Goal: Task Accomplishment & Management: Manage account settings

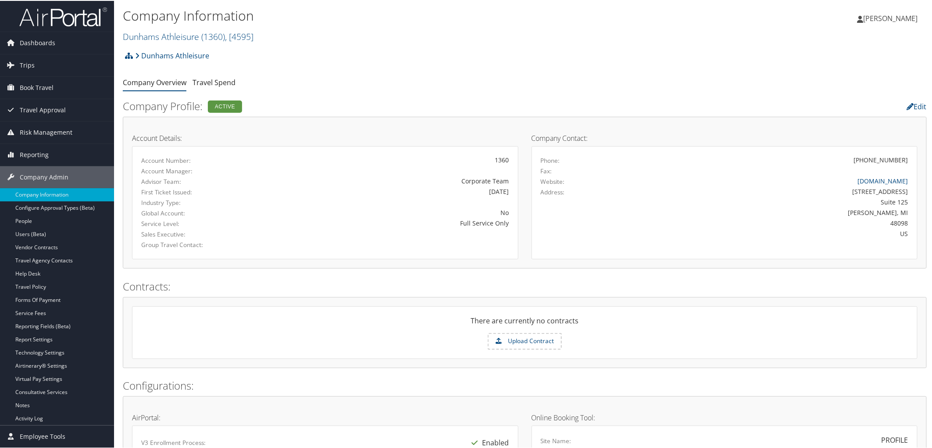
click at [489, 69] on div "Dunhams Athleisure Account Structure Dunhams Athleisure (1360) ACTIVE Create Ch…" at bounding box center [525, 58] width 804 height 24
click at [485, 68] on div "Dunhams Athleisure Account Structure Dunhams Athleisure (1360) ACTIVE Create Ch…" at bounding box center [525, 58] width 804 height 24
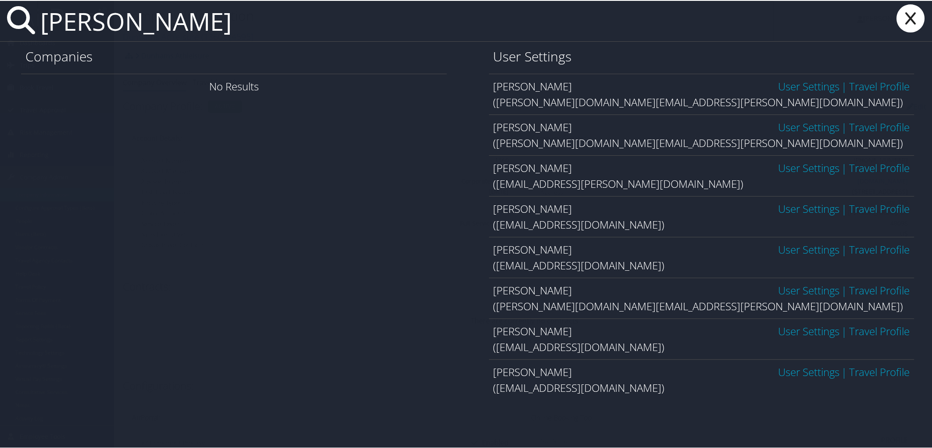
type input "[PERSON_NAME]"
click at [778, 88] on link "User Settings" at bounding box center [808, 85] width 61 height 14
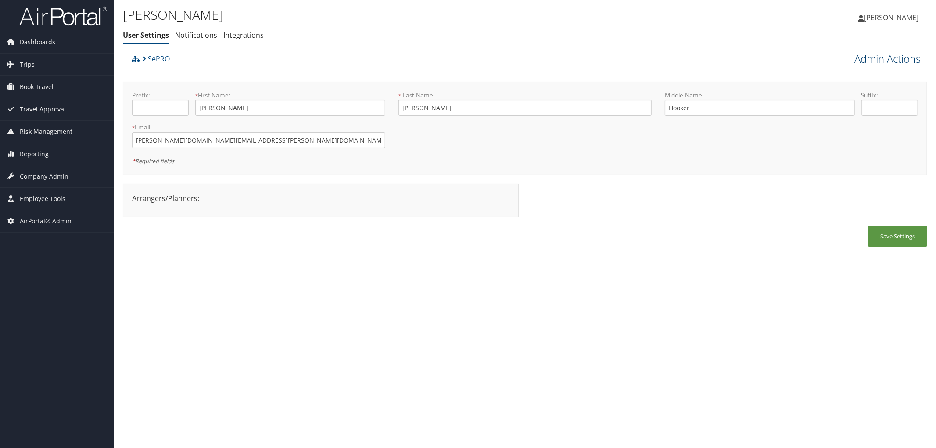
click at [872, 59] on link "Admin Actions" at bounding box center [887, 58] width 66 height 15
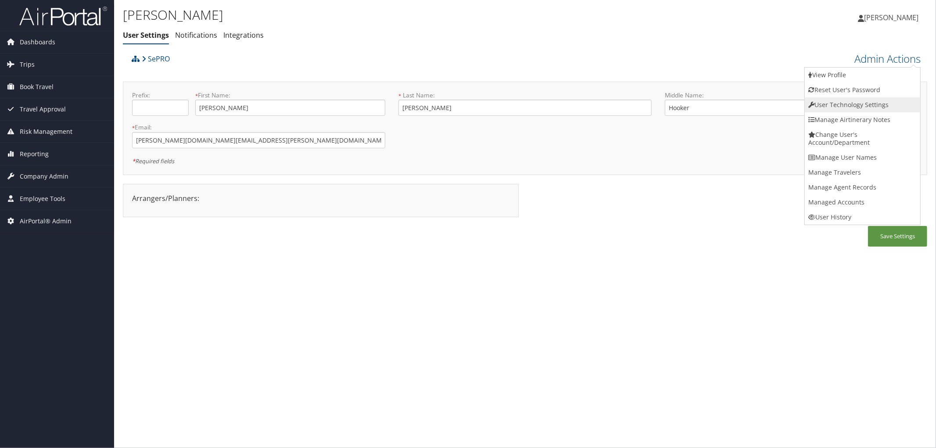
click at [838, 104] on link "User Technology Settings" at bounding box center [862, 104] width 115 height 15
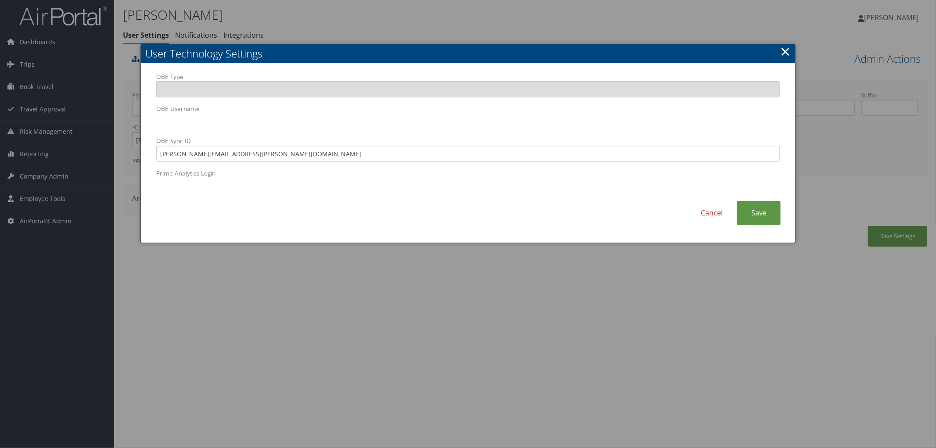
click at [788, 50] on link "×" at bounding box center [785, 52] width 10 height 18
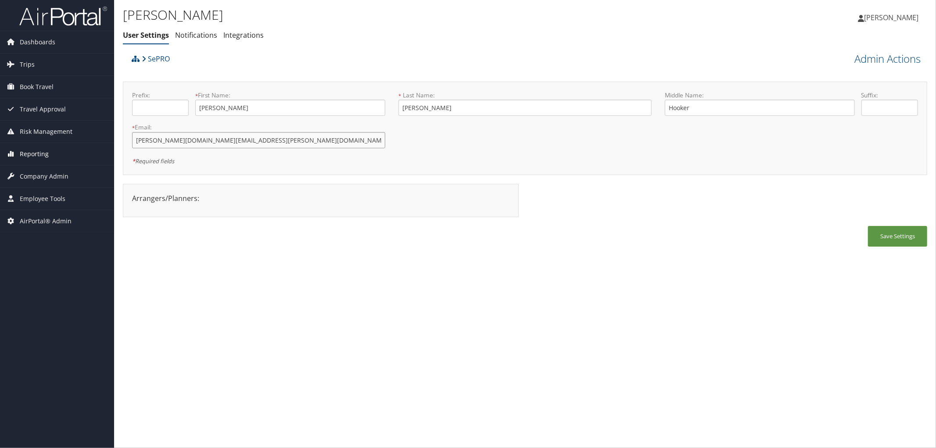
drag, startPoint x: 218, startPoint y: 142, endPoint x: 77, endPoint y: 150, distance: 141.9
click at [76, 148] on div "Dashboards AirPortal 360™ (Manager) AirPortal 360™ (Agent) My Travel Dashboard …" at bounding box center [468, 224] width 936 height 448
click at [865, 58] on link "Admin Actions" at bounding box center [887, 58] width 66 height 15
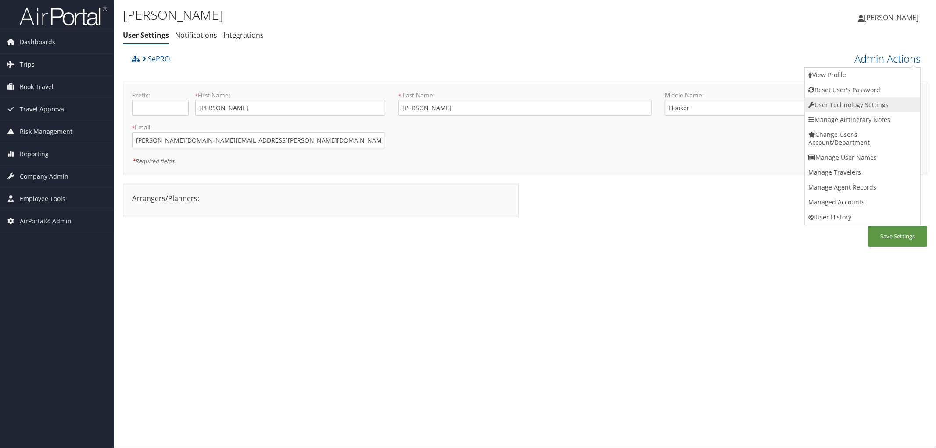
click at [852, 104] on link "User Technology Settings" at bounding box center [862, 104] width 115 height 15
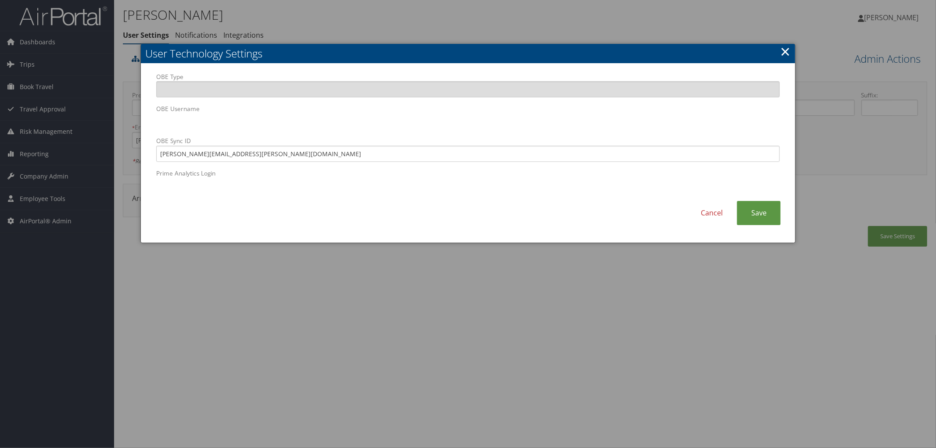
click at [129, 129] on body "Menu Dashboards ► AirPortal 360™ (Manager) AirPortal 360™ (Agent) My Travel Das…" at bounding box center [468, 224] width 936 height 448
drag, startPoint x: 244, startPoint y: 154, endPoint x: 159, endPoint y: 154, distance: 85.1
click at [159, 154] on input "leslie.hooker@sepro.com" at bounding box center [467, 154] width 623 height 16
paste input "rogers"
type input "leslie.rogers@sepro.com"
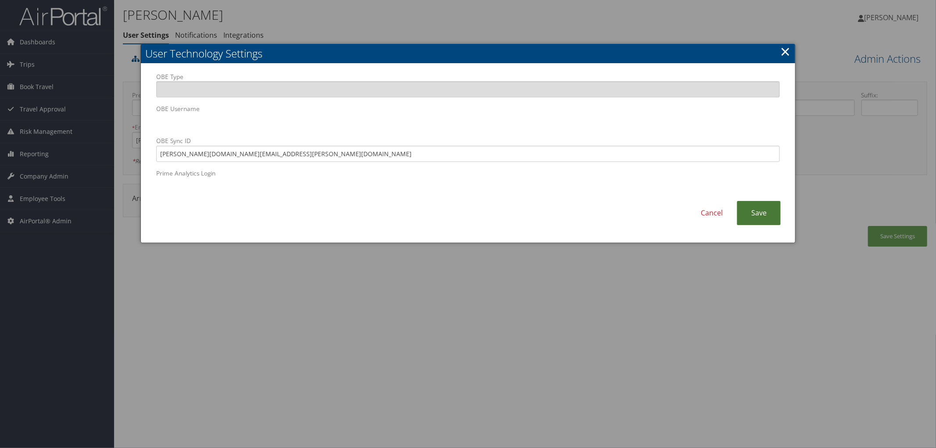
click at [765, 205] on link "Save" at bounding box center [759, 213] width 44 height 24
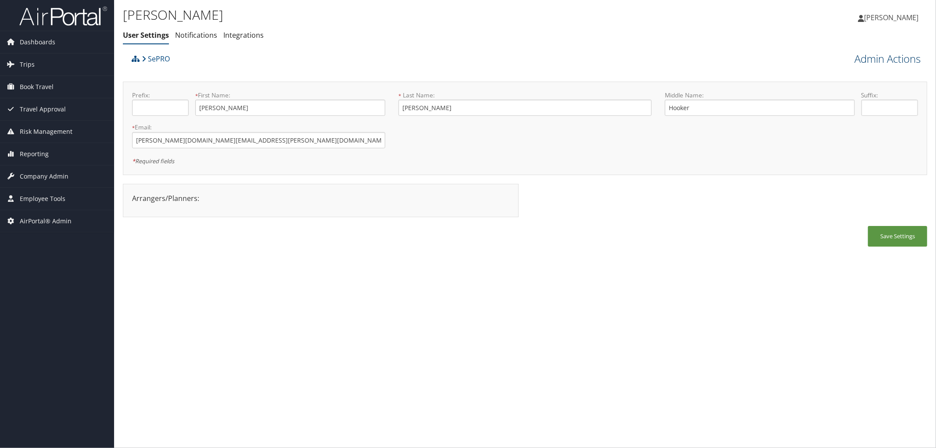
click at [883, 51] on link "Admin Actions" at bounding box center [887, 58] width 66 height 15
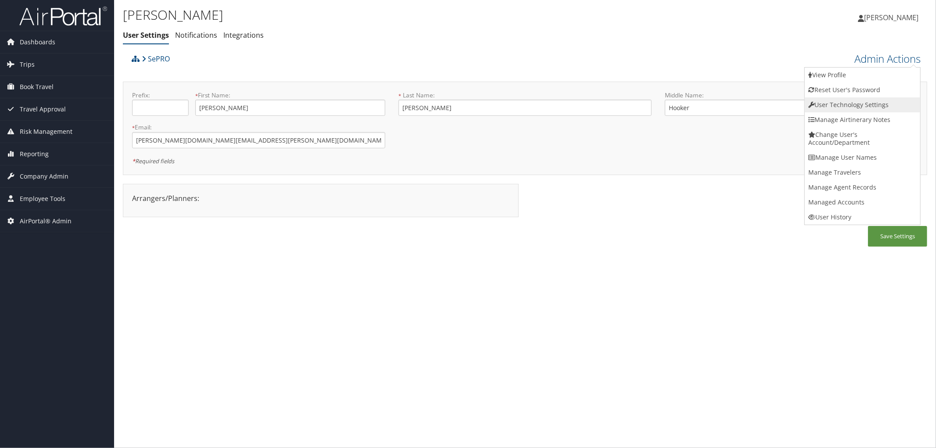
click at [819, 104] on link "User Technology Settings" at bounding box center [862, 104] width 115 height 15
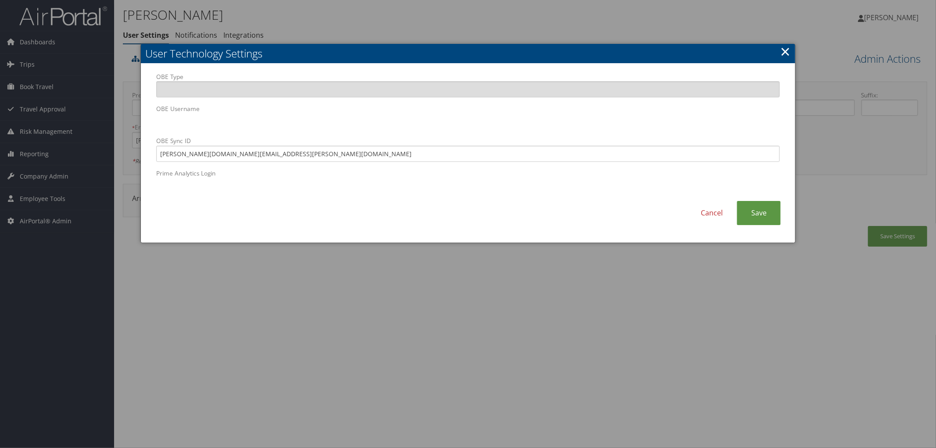
click at [785, 50] on link "×" at bounding box center [785, 52] width 10 height 18
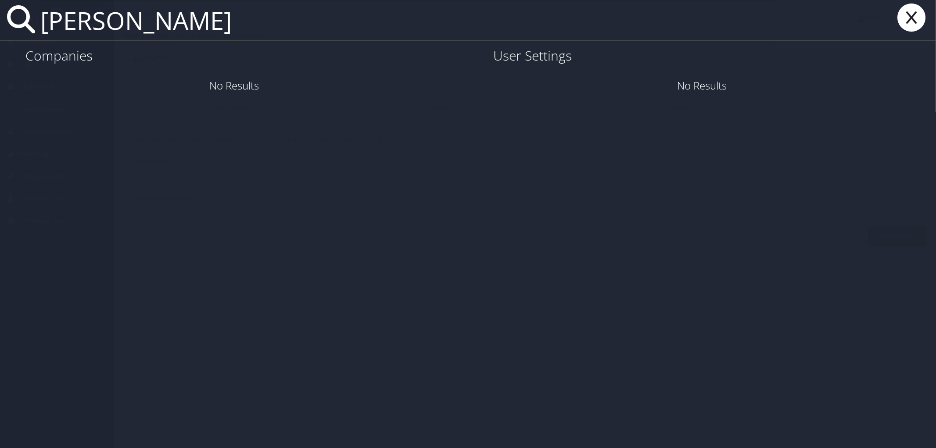
type input "howard"
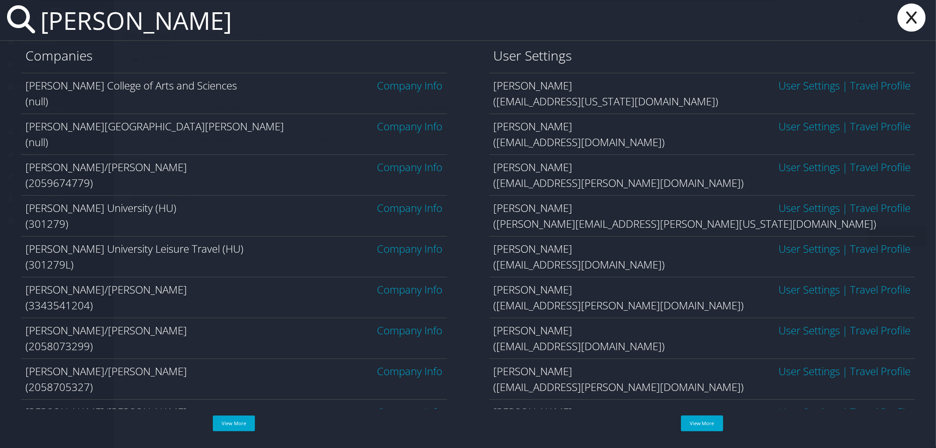
click at [403, 209] on link "Company Info" at bounding box center [409, 208] width 65 height 14
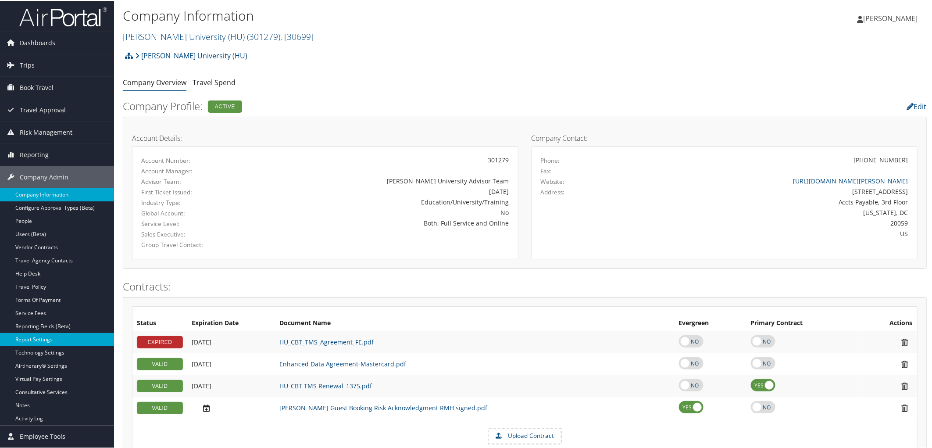
click at [49, 340] on link "Report Settings" at bounding box center [57, 338] width 114 height 13
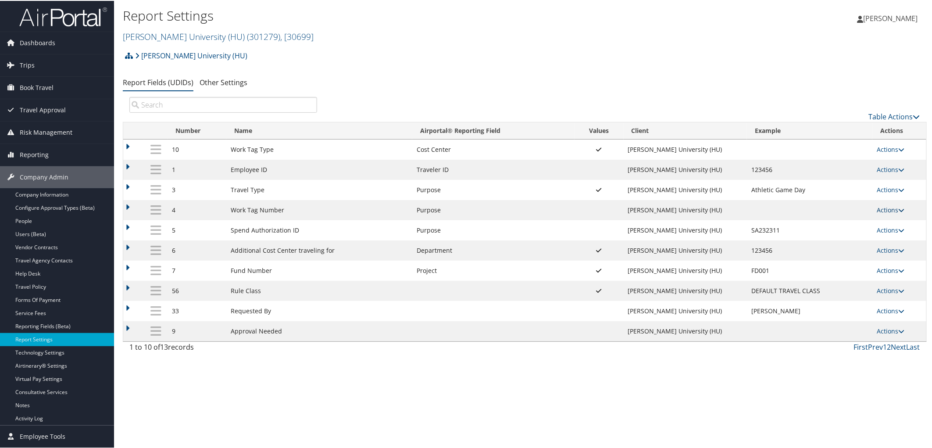
click at [886, 209] on link "Actions" at bounding box center [891, 209] width 28 height 8
click at [853, 220] on link "Update Report Field Values" at bounding box center [853, 224] width 95 height 15
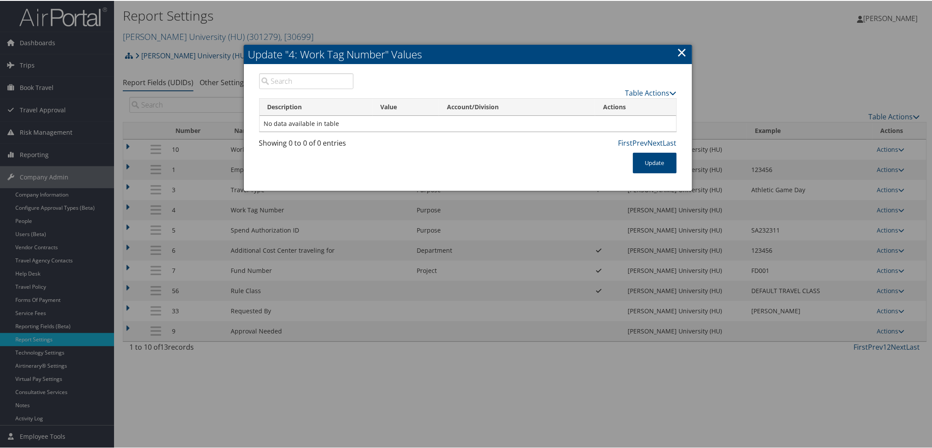
click at [678, 50] on link "×" at bounding box center [682, 52] width 10 height 18
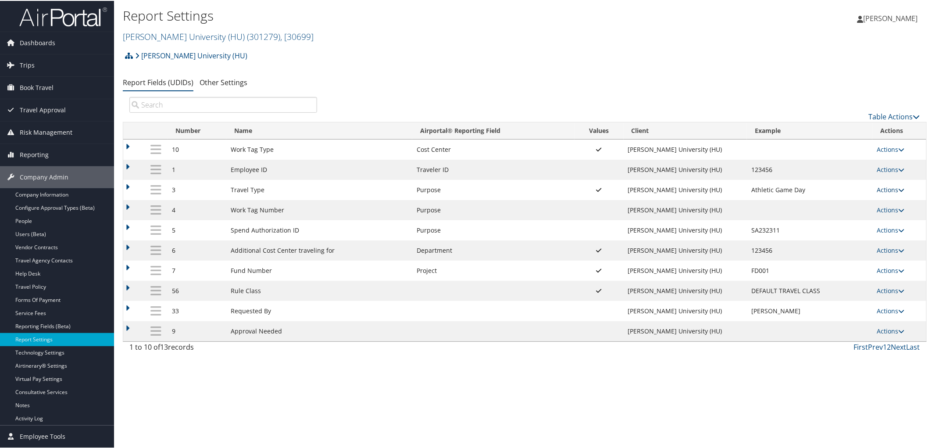
click at [888, 190] on link "Actions" at bounding box center [891, 189] width 28 height 8
click at [860, 200] on link "Update Report Field Values" at bounding box center [853, 203] width 95 height 15
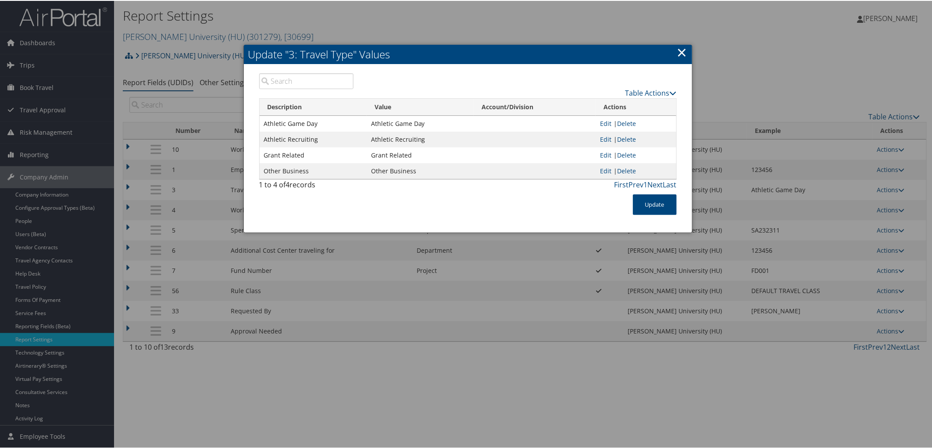
click at [677, 54] on link "×" at bounding box center [682, 52] width 10 height 18
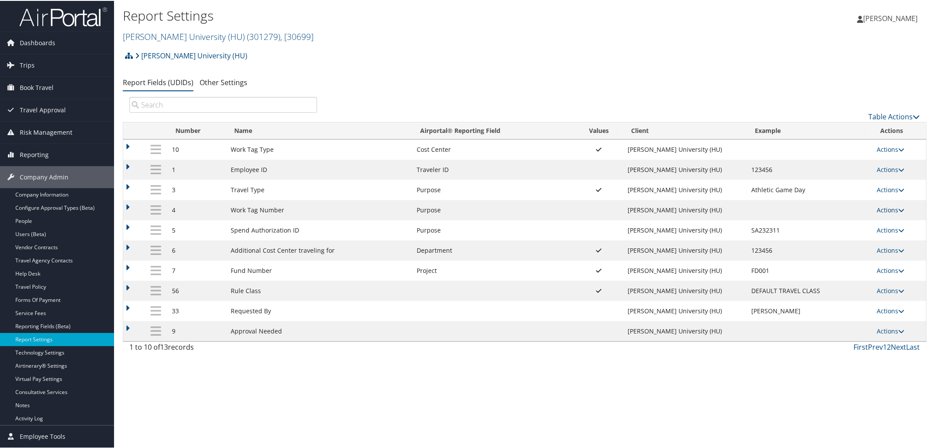
click at [893, 207] on link "Actions" at bounding box center [891, 209] width 28 height 8
click at [870, 222] on link "Update Report Field Values" at bounding box center [853, 224] width 95 height 15
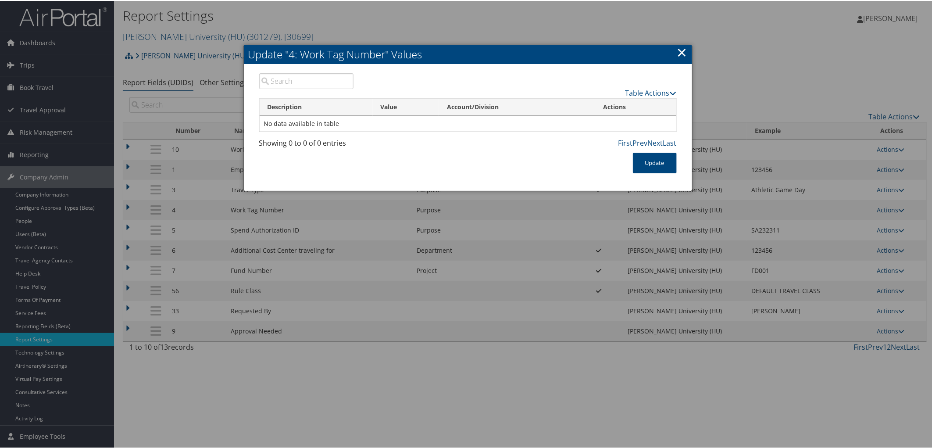
click at [677, 51] on link "×" at bounding box center [682, 52] width 10 height 18
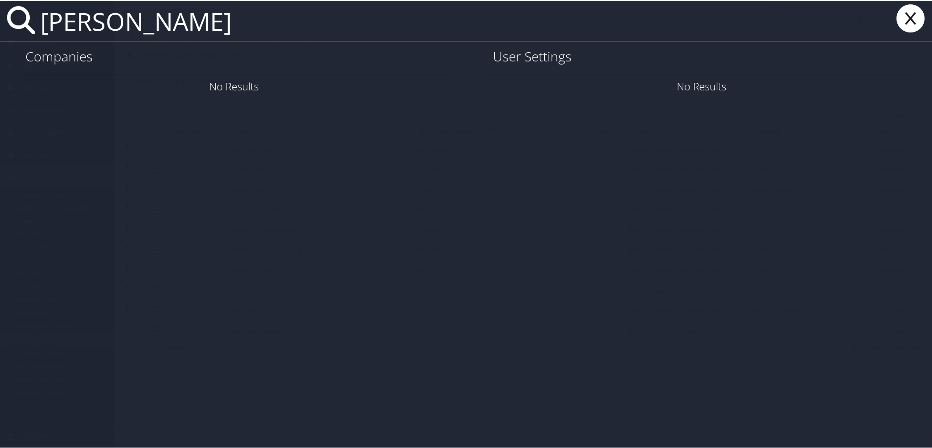
type input "[PERSON_NAME]"
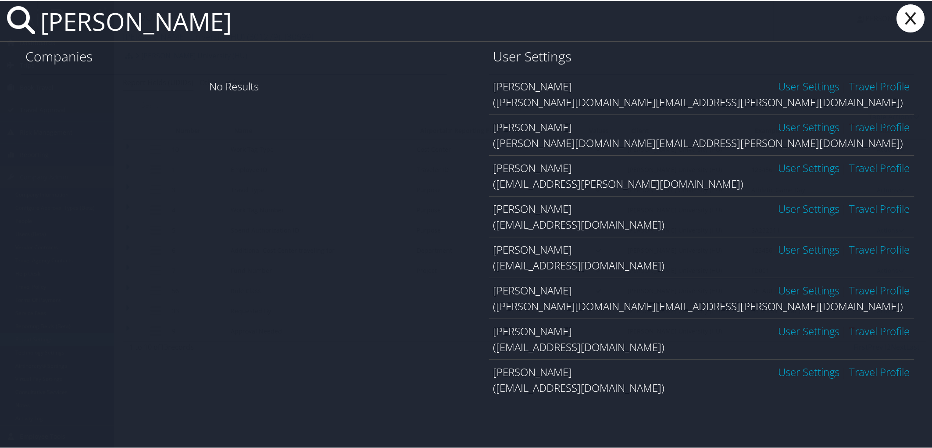
click at [782, 84] on link "User Settings" at bounding box center [808, 85] width 61 height 14
